Goal: Task Accomplishment & Management: Manage account settings

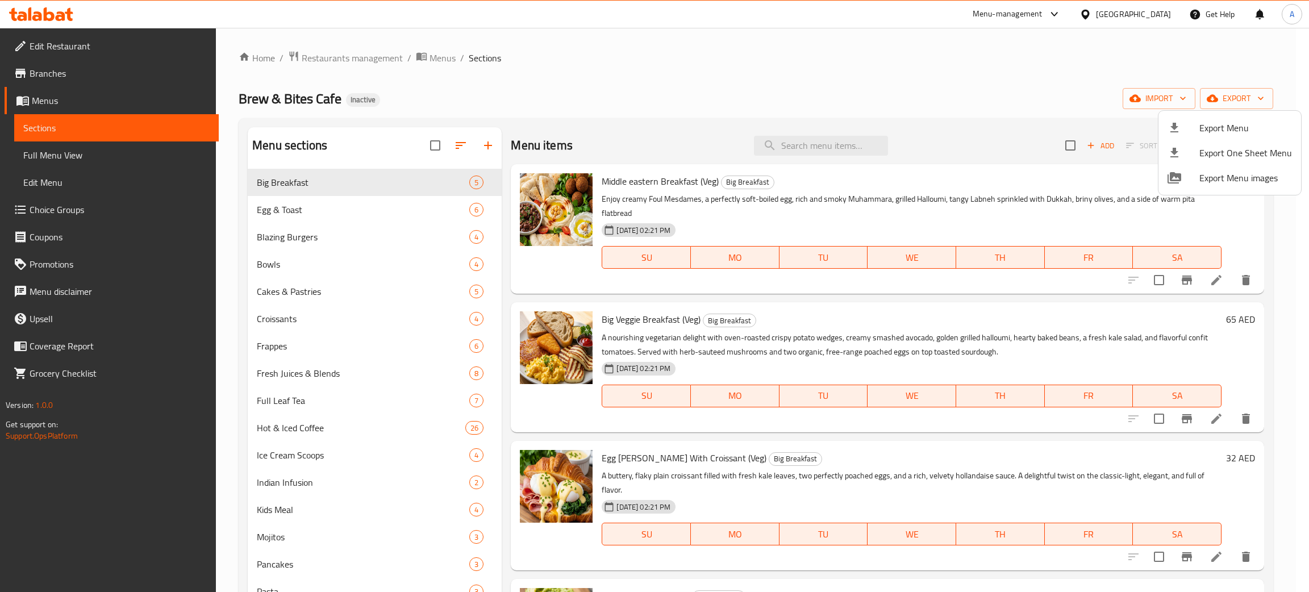
click at [36, 18] on div at bounding box center [654, 296] width 1309 height 592
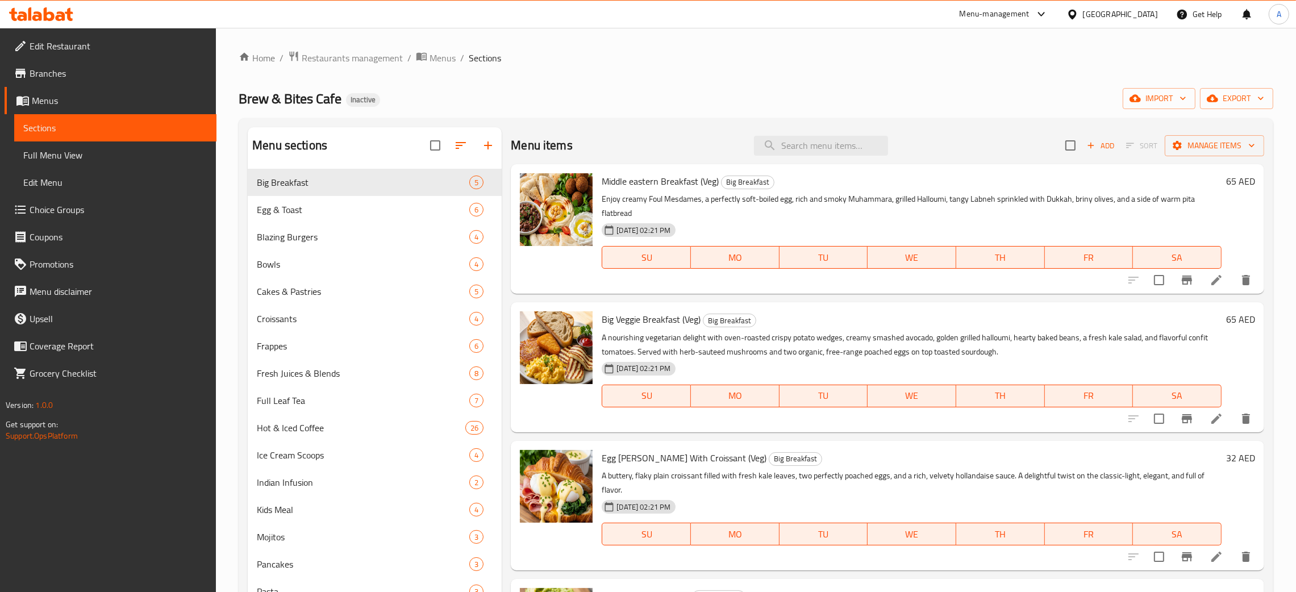
click at [36, 18] on icon at bounding box center [41, 14] width 64 height 14
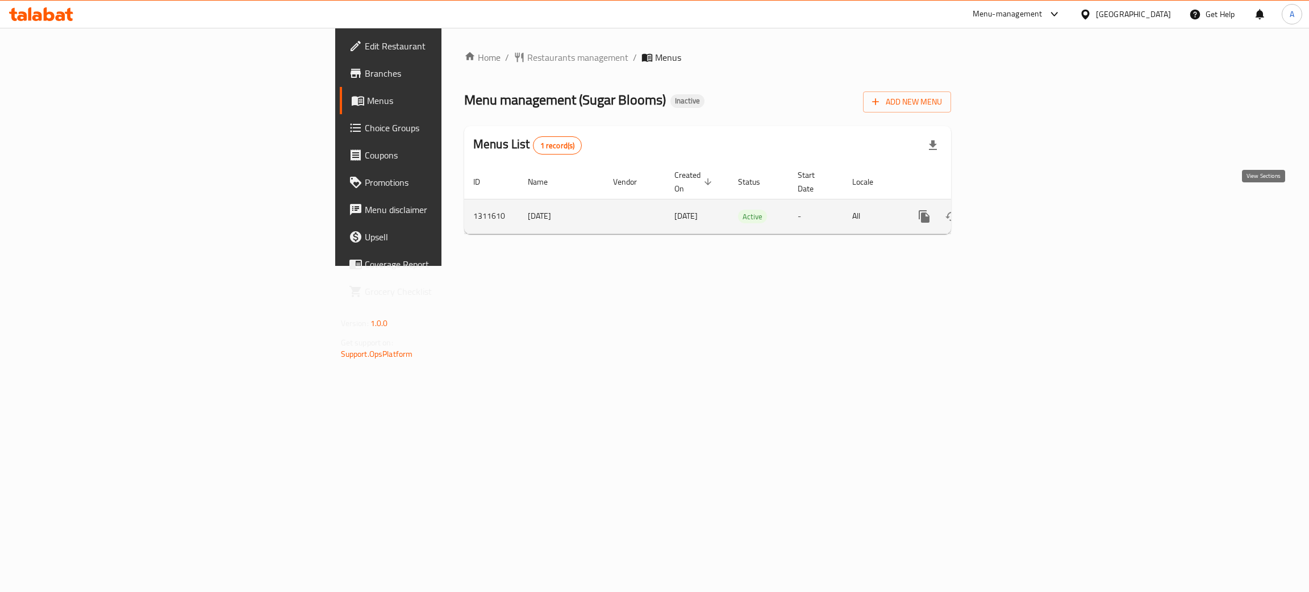
click at [1020, 206] on link "enhanced table" at bounding box center [1006, 216] width 27 height 27
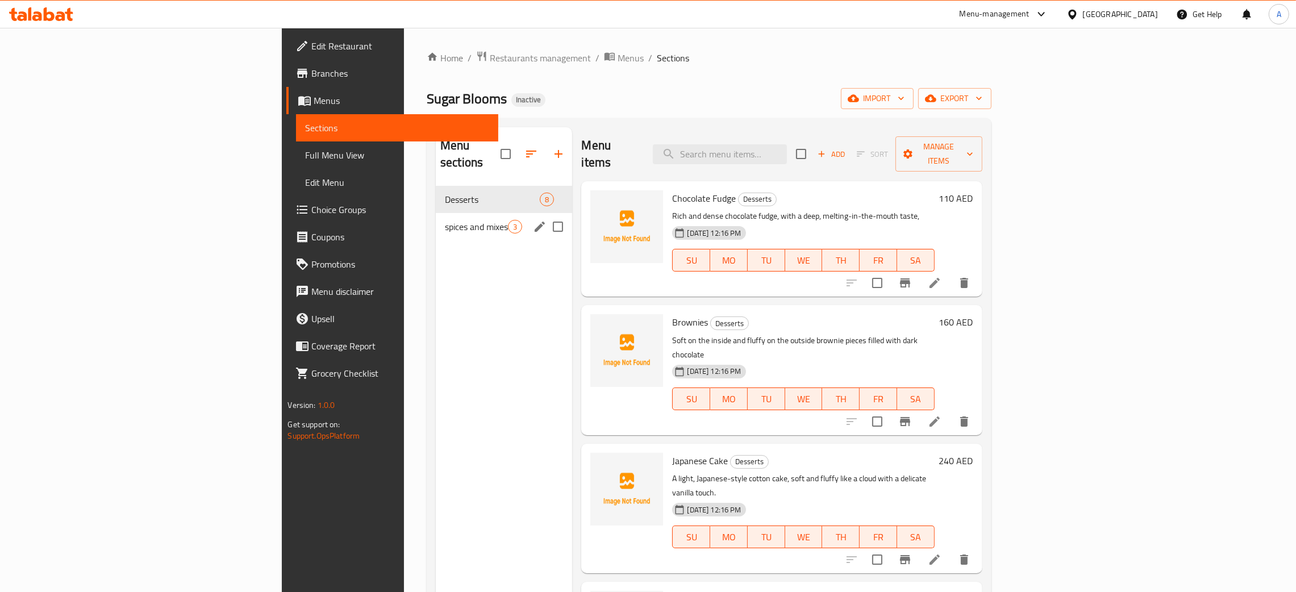
click at [436, 218] on div "spices and mixes 3" at bounding box center [504, 226] width 136 height 27
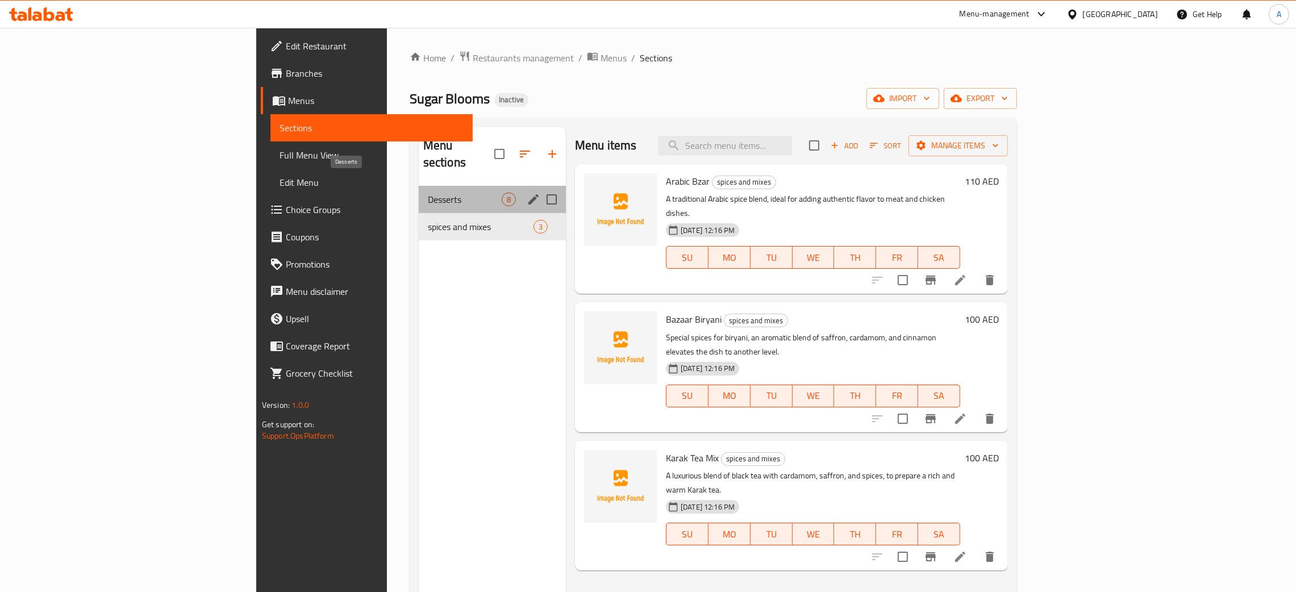
click at [428, 193] on span "Desserts" at bounding box center [465, 200] width 74 height 14
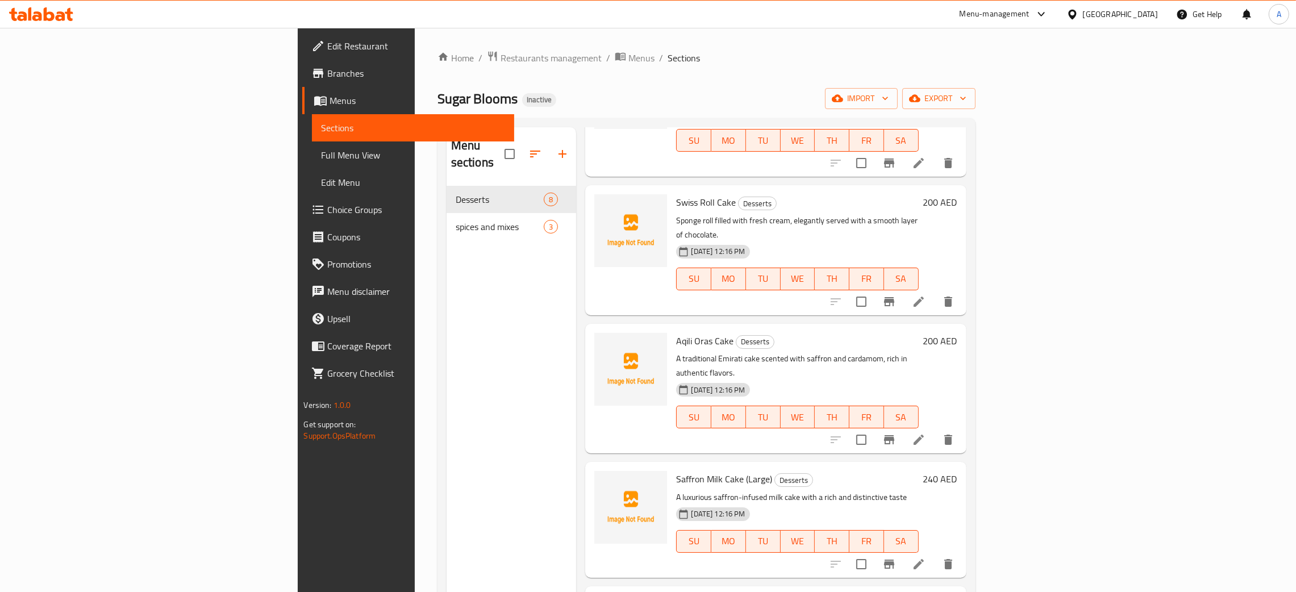
click at [447, 392] on div "Menu sections Desserts 8 spices and mixes 3" at bounding box center [512, 423] width 130 height 592
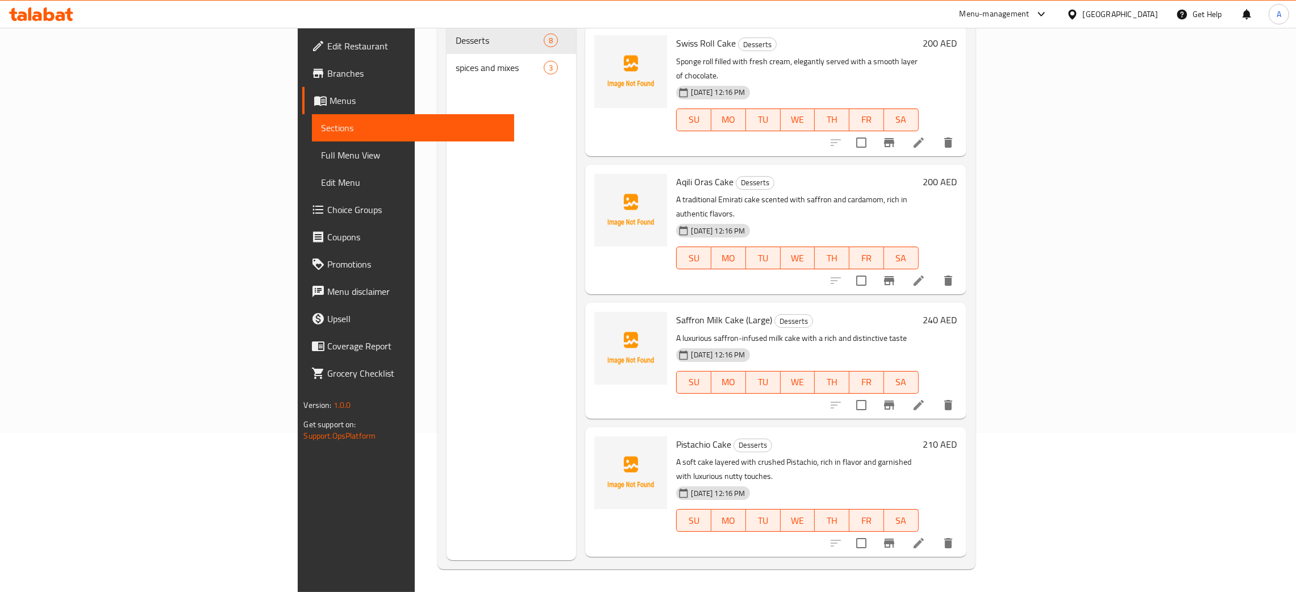
click at [51, 20] on icon at bounding box center [49, 14] width 11 height 14
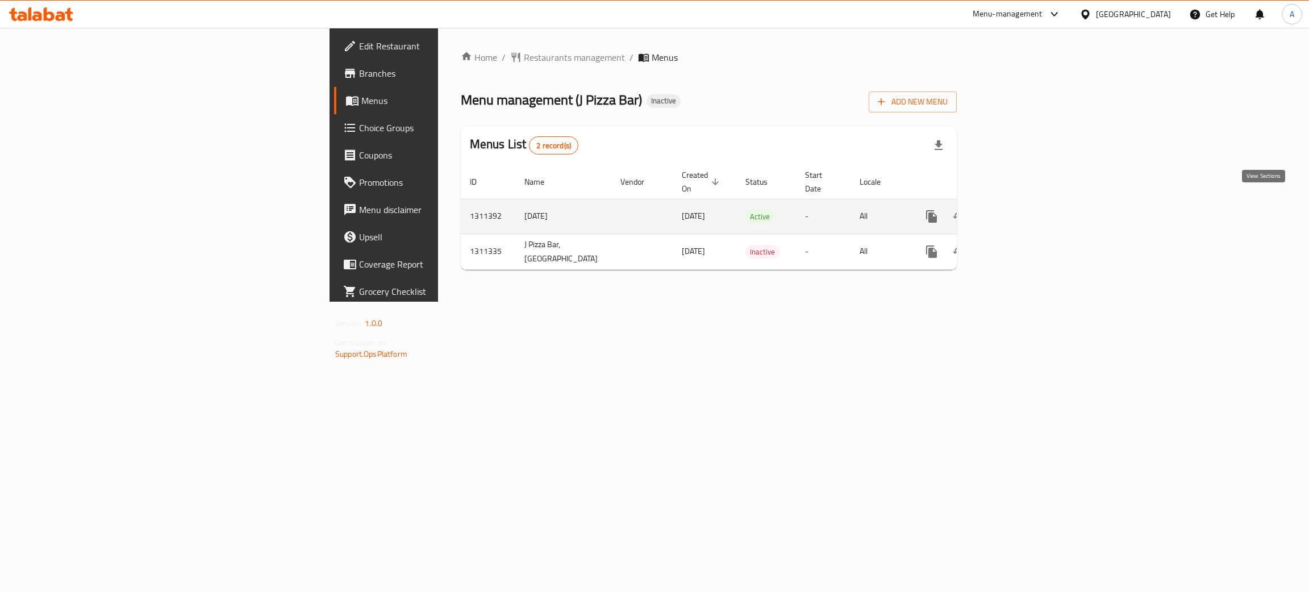
click at [1021, 210] on icon "enhanced table" at bounding box center [1014, 217] width 14 height 14
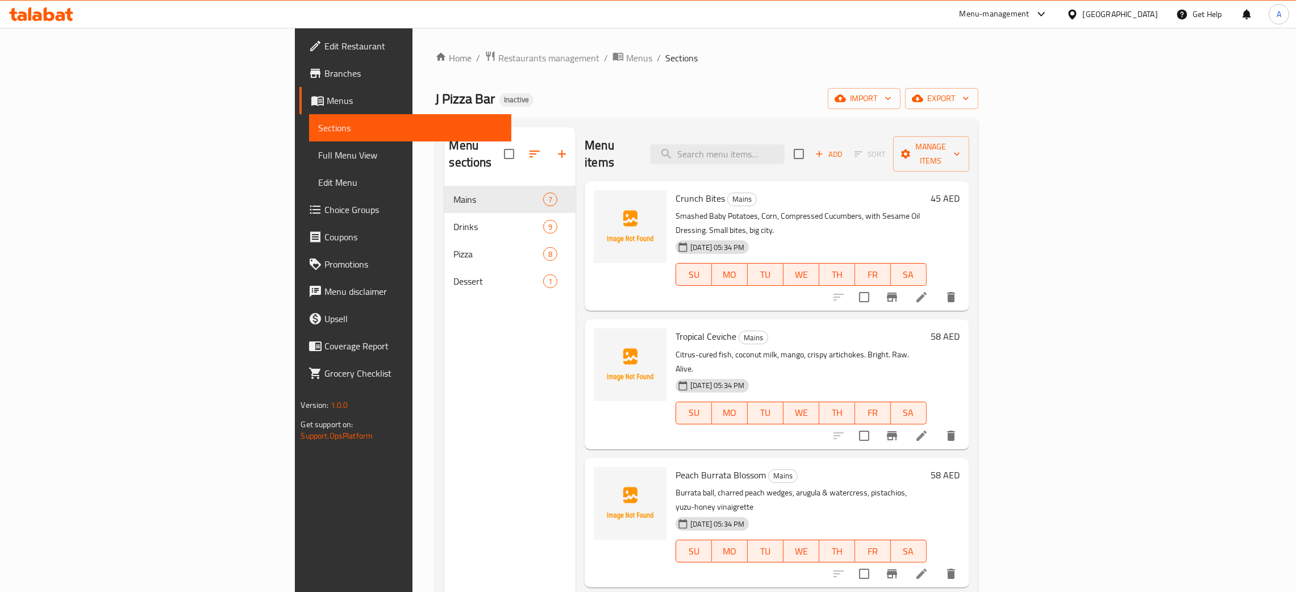
click at [318, 160] on span "Full Menu View" at bounding box center [410, 155] width 184 height 14
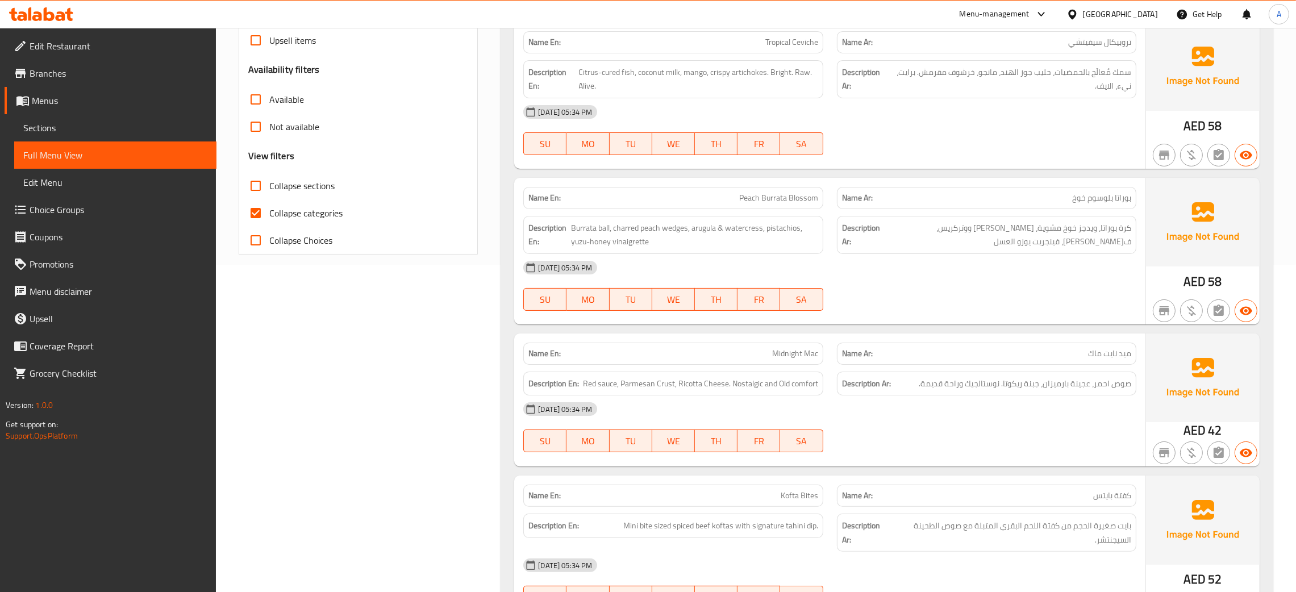
scroll to position [341, 0]
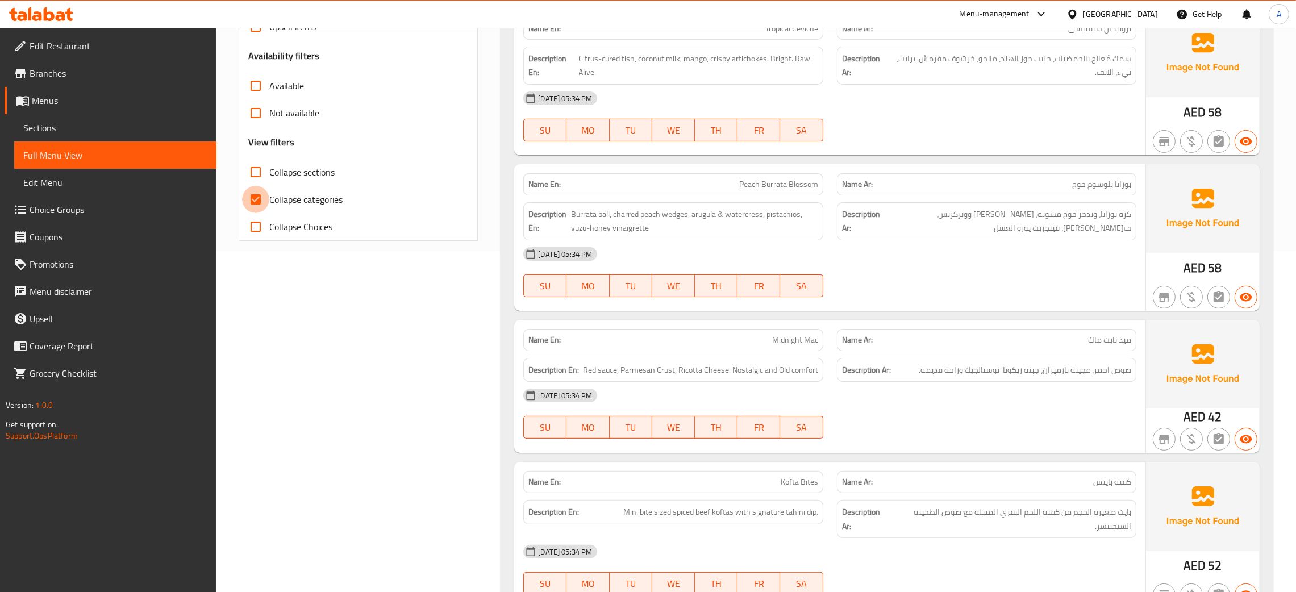
click at [255, 200] on input "Collapse categories" at bounding box center [255, 199] width 27 height 27
checkbox input "false"
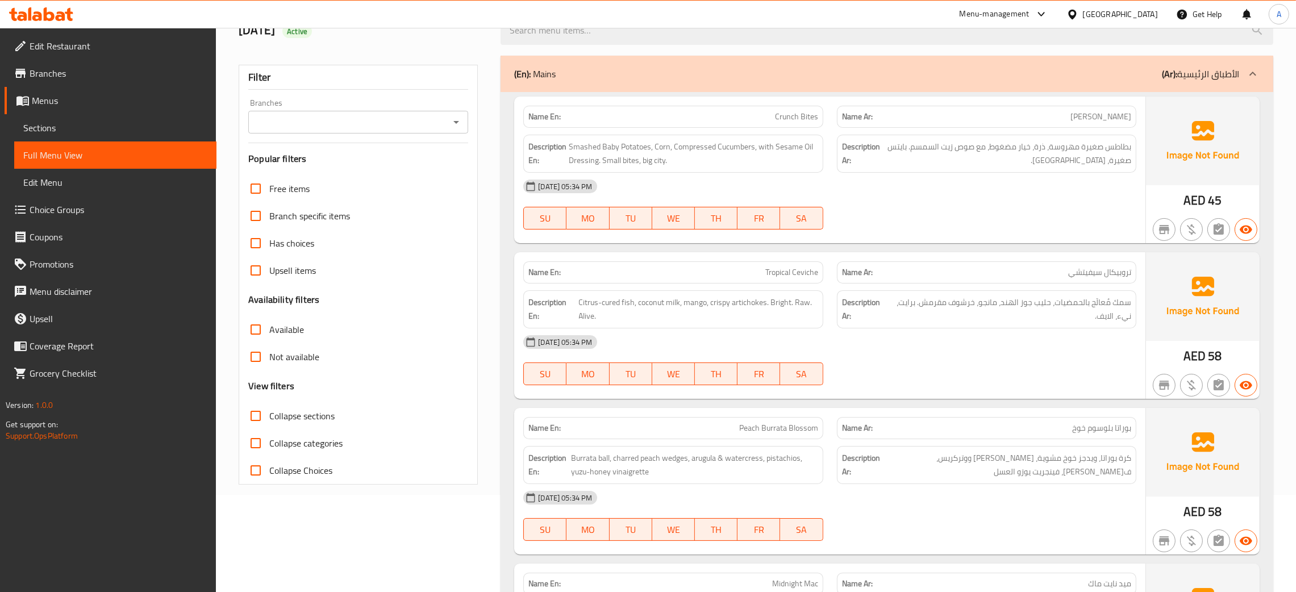
scroll to position [0, 0]
